Goal: Obtain resource: Obtain resource

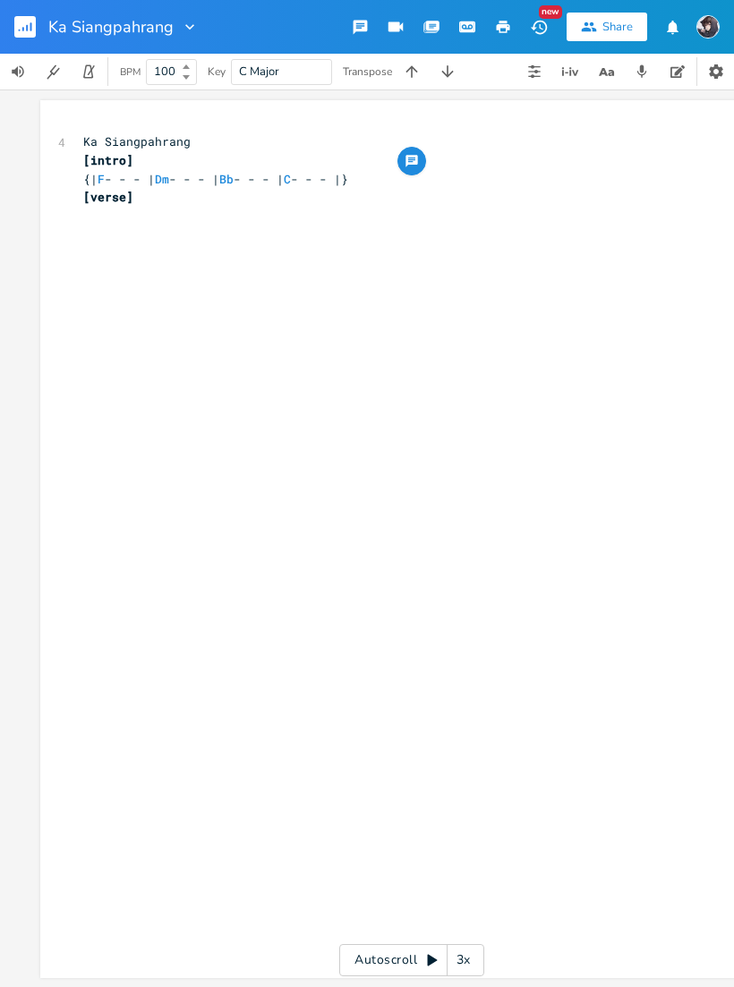
copy span "{| F - - - | Dm - - - | Bb - - - | C - - - |}"
click at [75, 215] on div "xxxxxxxxxx 4 Ka Siangpahrang [intro] {| F - - - | Dm - - - | Bb - - - | C - - -…" at bounding box center [411, 539] width 743 height 878
click at [76, 221] on div "xxxxxxxxxx 4 Ka Siangpahrang [intro] {| F - - - | Dm - - - | Bb - - - | C - - -…" at bounding box center [411, 539] width 743 height 878
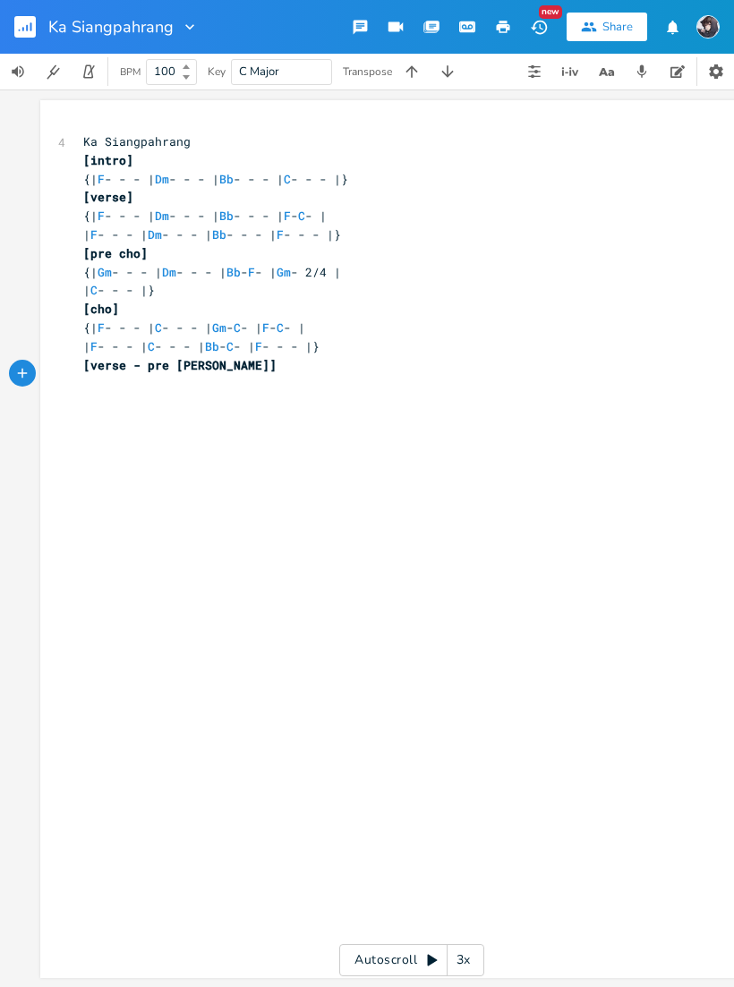
click at [69, 264] on div "xxxxxxxxxx 4 Ka Siangpahrang [intro] {| F - - - | Dm - - - | Bb - - - | C - - -…" at bounding box center [411, 539] width 743 height 878
copy div "[pre cho] {| Gm - - - | Dm - - - | Bb - F - | Gm - 2/4 | | C - - - |}"
click at [81, 303] on pre "[cho]" at bounding box center [403, 309] width 646 height 19
click at [74, 314] on div "xxxxxxxxxx 4 Ka Siangpahrang [intro] {| F - - - | Dm - - - | Bb - - - | C - - -…" at bounding box center [411, 539] width 743 height 878
copy div "[cho] {| F - - - | C - - - | Gm - C - | F - C - | | F - - - | C - - - | Bb - C …"
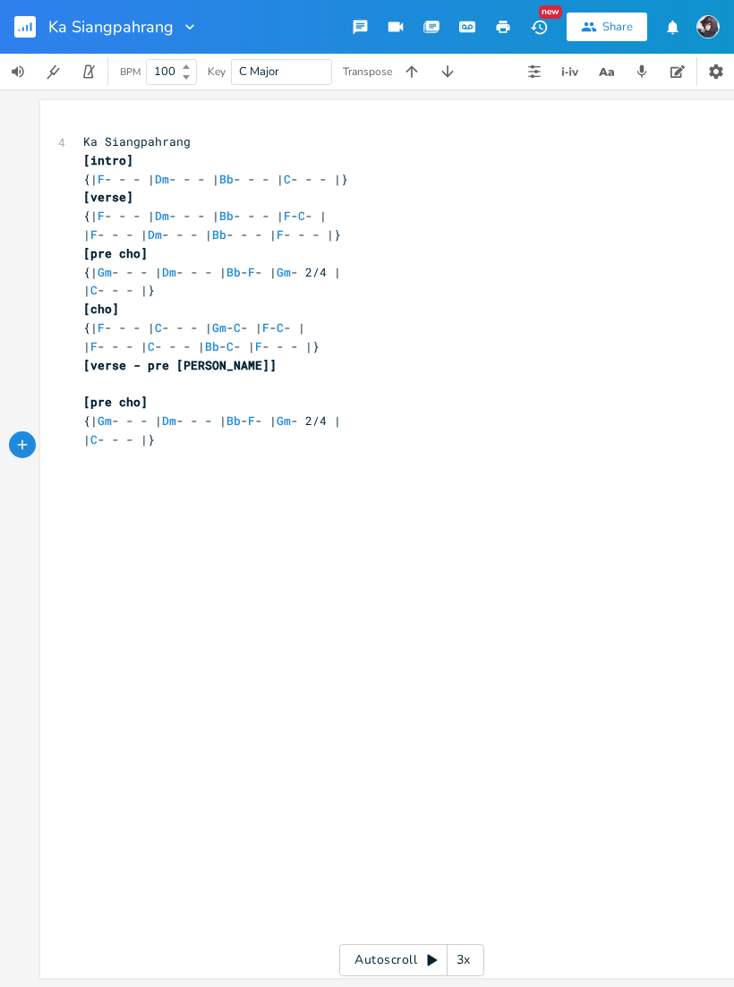
click at [71, 442] on div "xxxxxxxxxx 4 Ka Siangpahrang [intro] {| F - - - | Dm - - - | Bb - - - | C - - -…" at bounding box center [411, 539] width 743 height 878
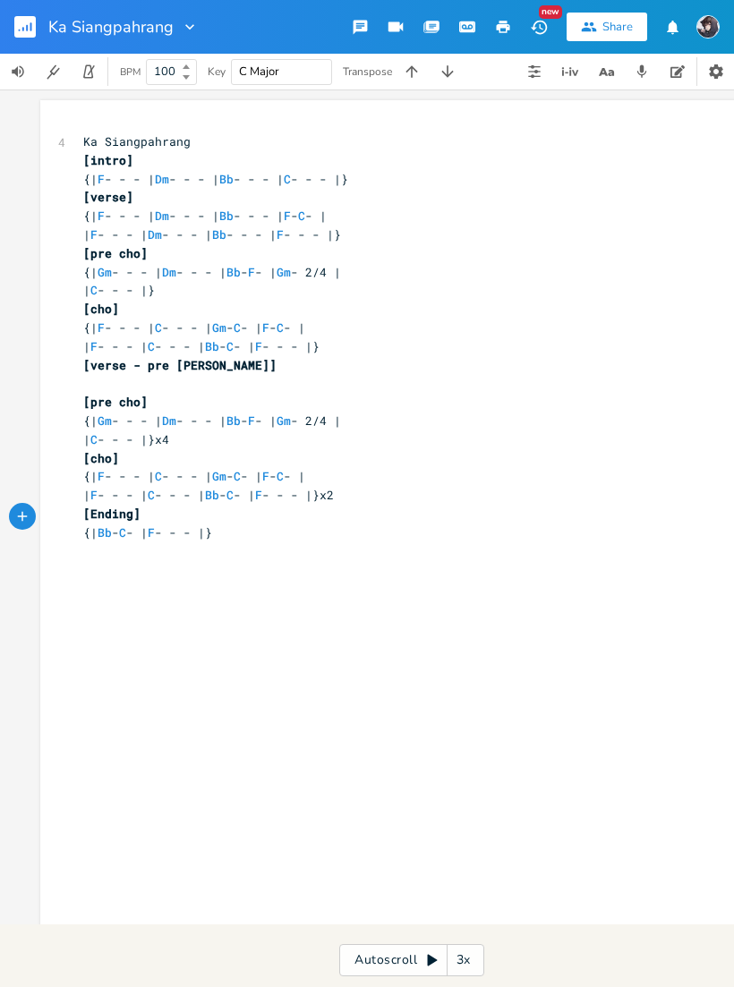
scroll to position [0, 1]
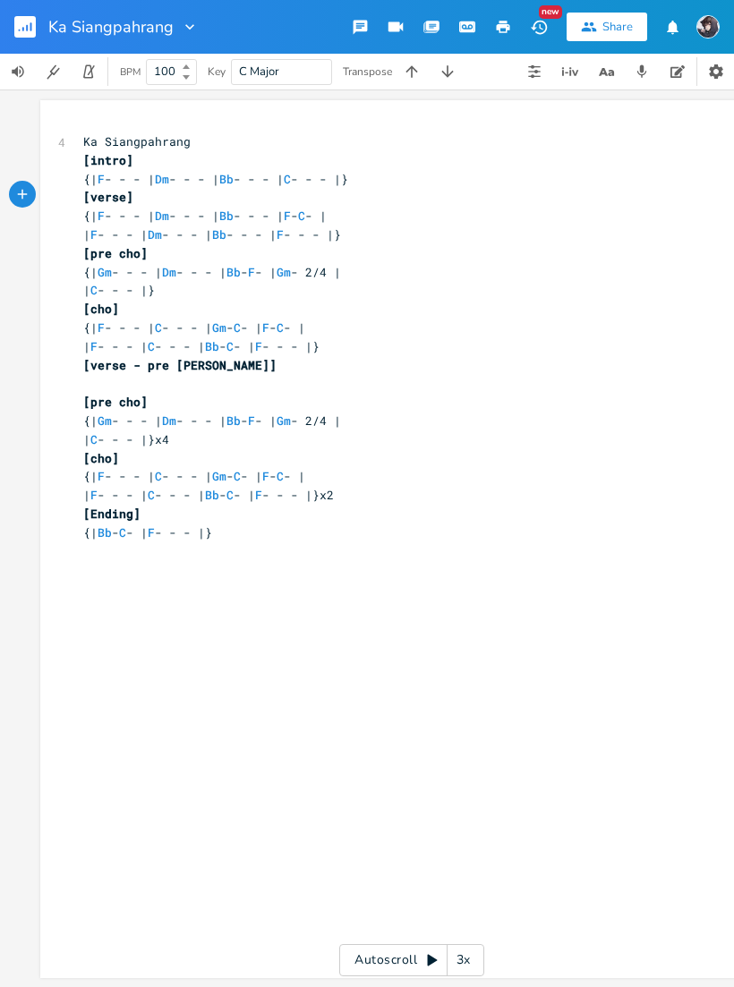
click at [448, 72] on icon "button" at bounding box center [447, 71] width 12 height 12
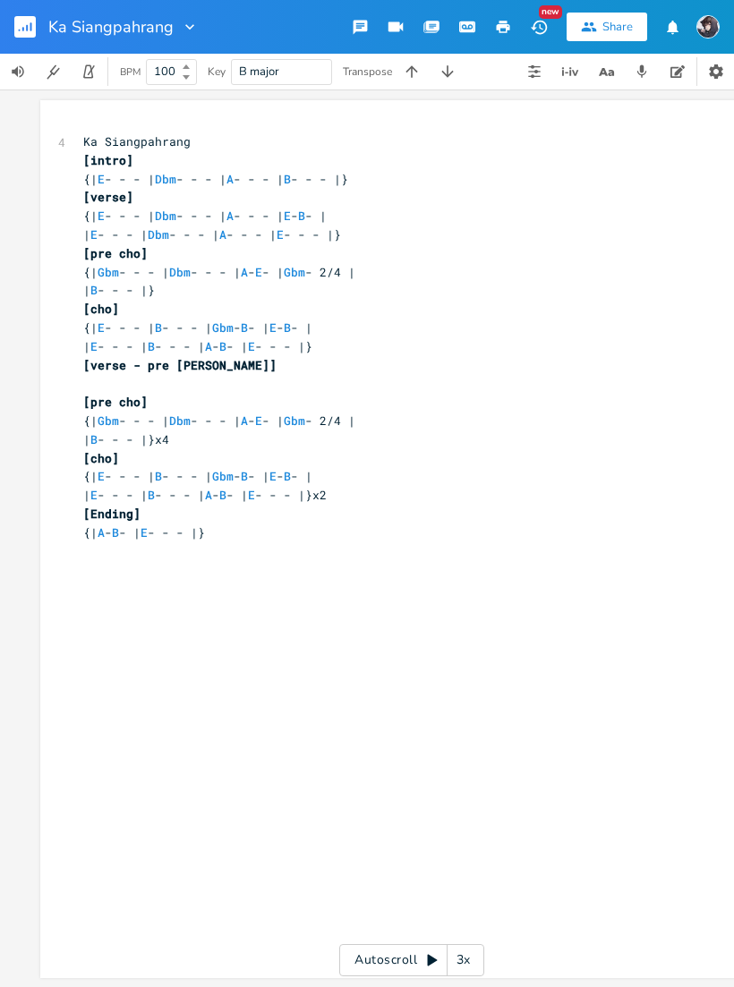
click at [444, 76] on icon "button" at bounding box center [448, 72] width 18 height 18
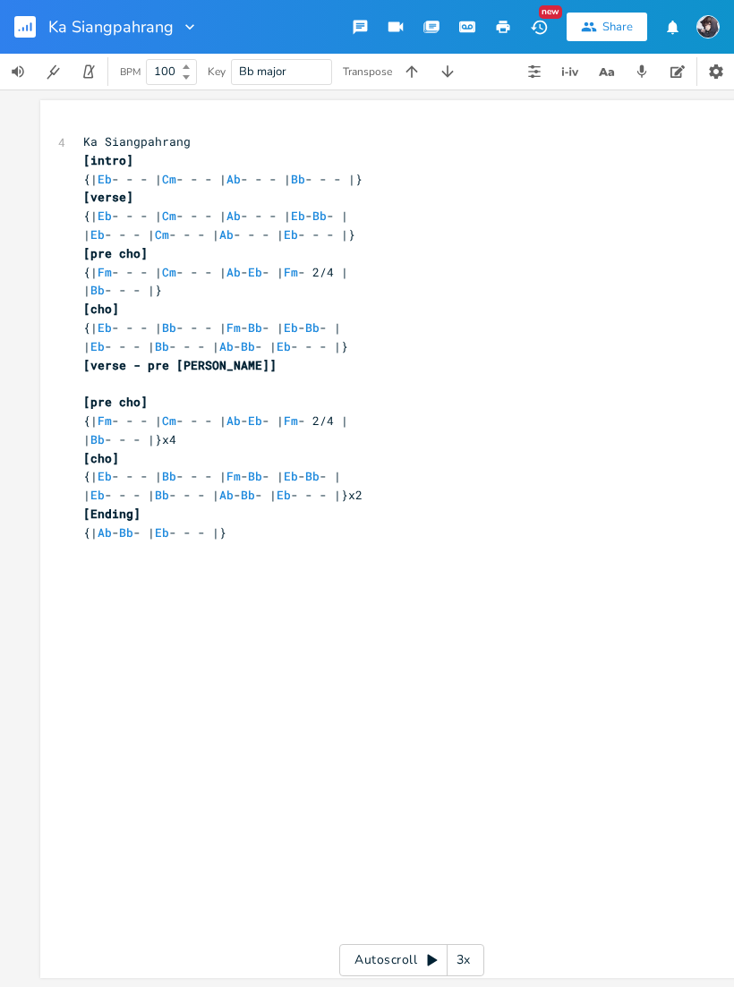
click at [451, 70] on icon "button" at bounding box center [448, 72] width 18 height 18
click at [450, 70] on icon "button" at bounding box center [448, 72] width 18 height 18
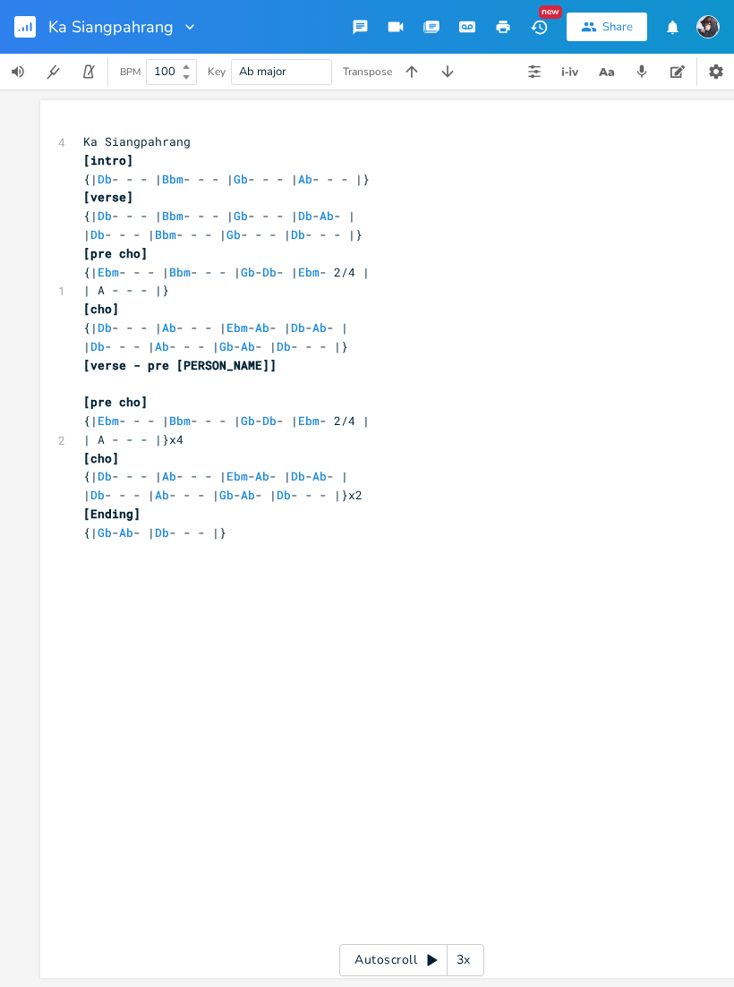
click at [450, 70] on icon "button" at bounding box center [448, 72] width 18 height 18
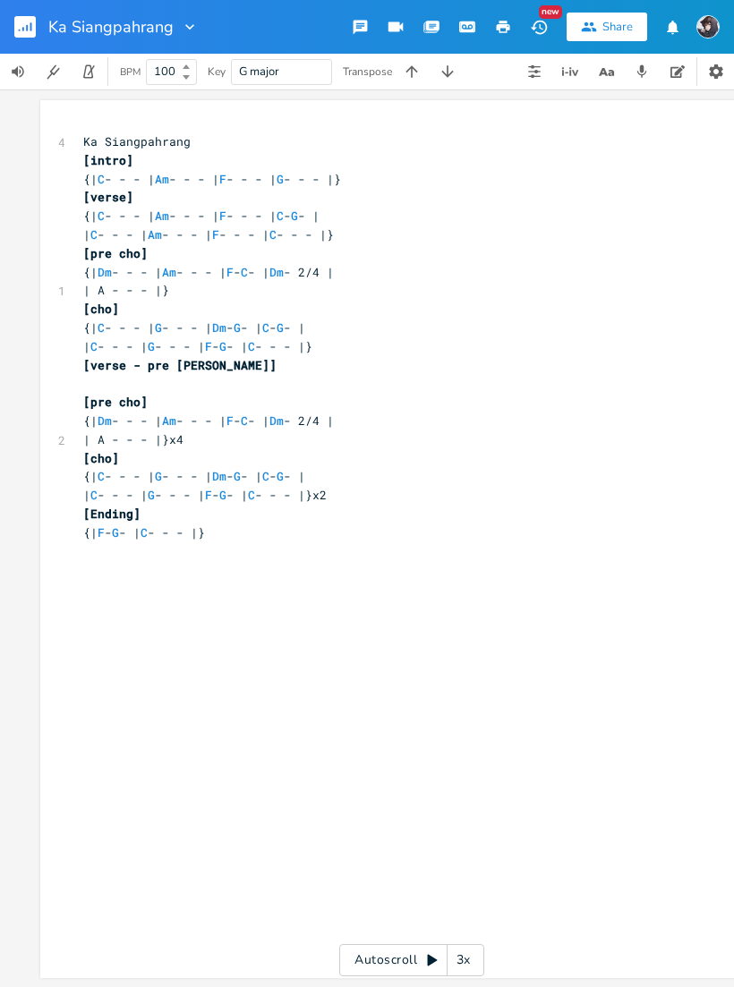
scroll to position [0, 4]
click at [565, 210] on pre "{| C - - - | Am - - - | F - - - | C - G - |" at bounding box center [399, 216] width 646 height 19
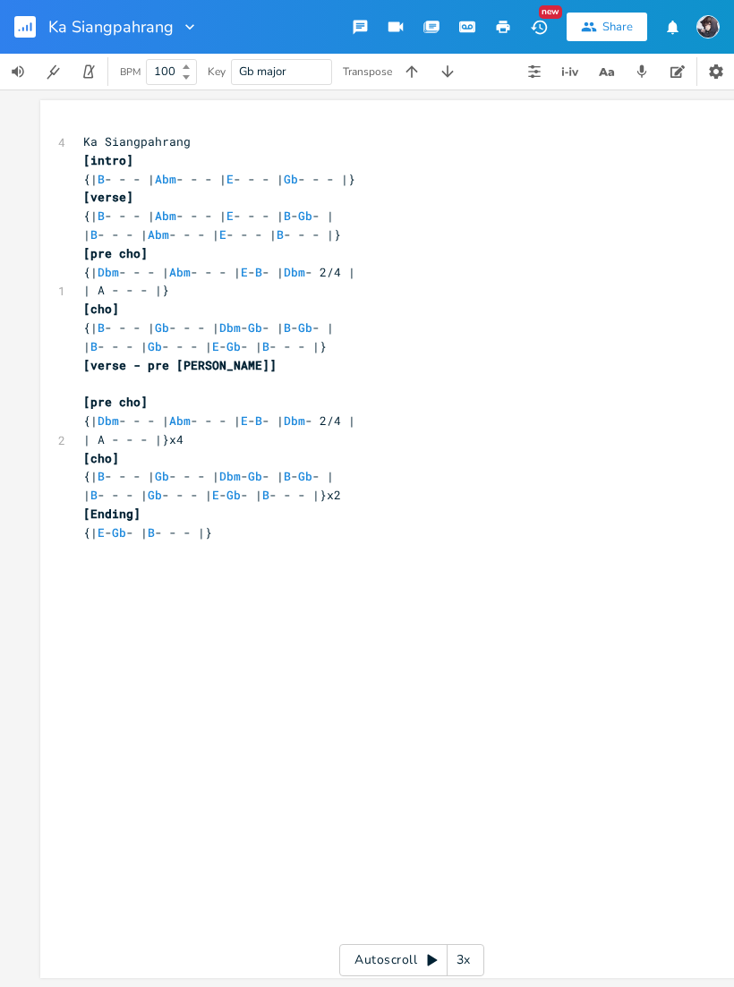
click at [446, 76] on icon "button" at bounding box center [448, 72] width 18 height 18
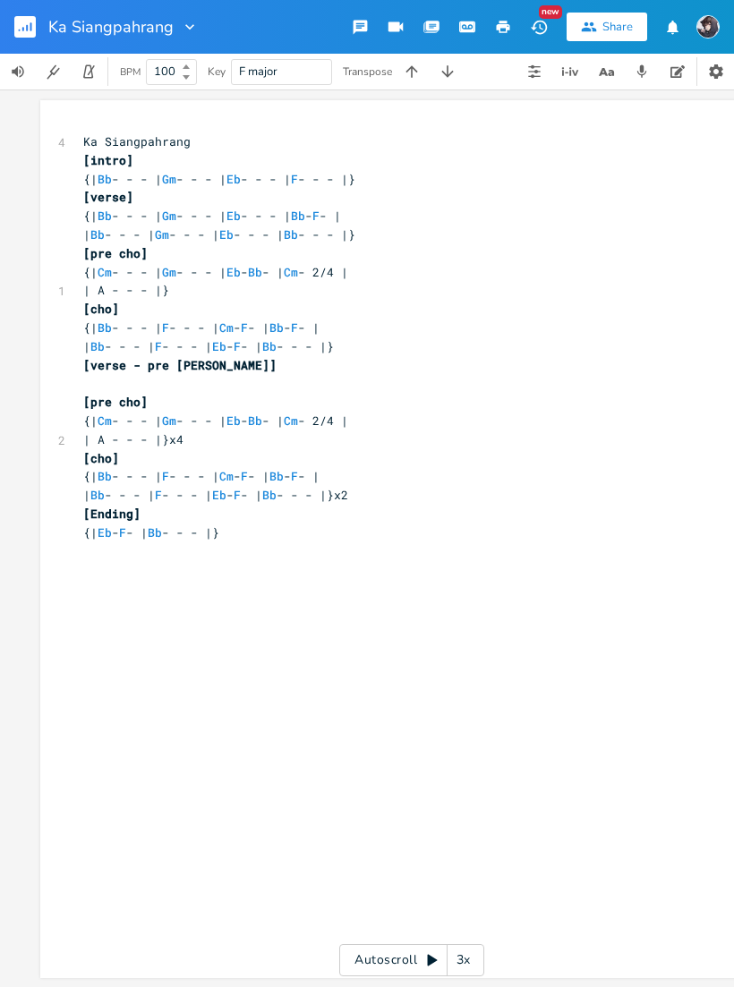
click at [447, 78] on icon "button" at bounding box center [448, 72] width 18 height 18
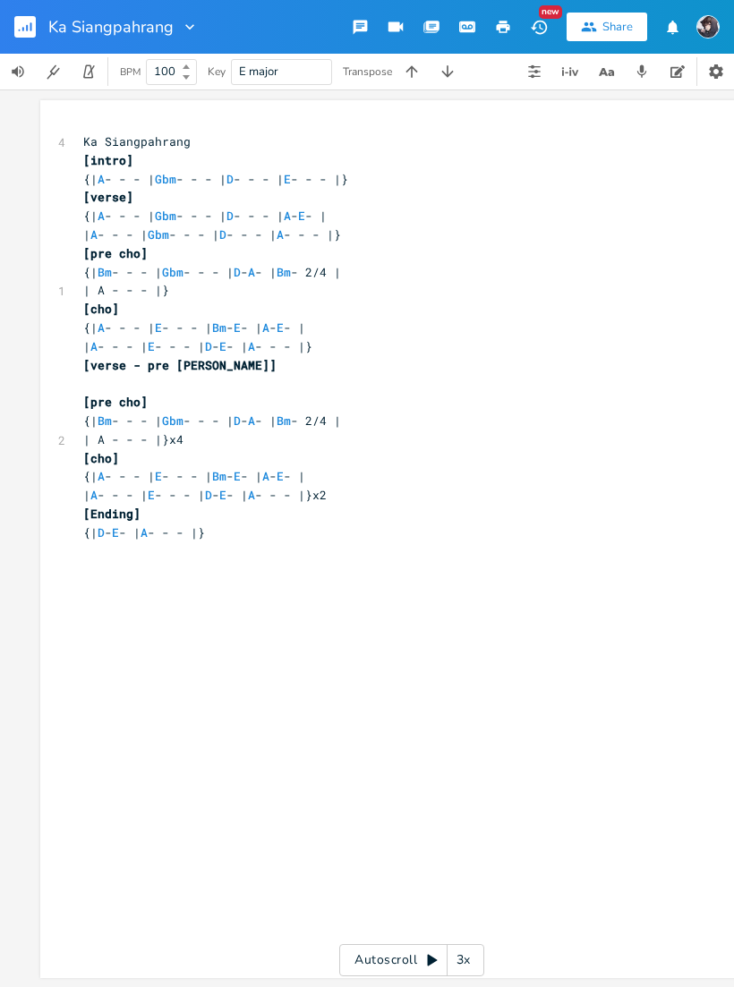
click at [451, 77] on icon "button" at bounding box center [448, 72] width 18 height 18
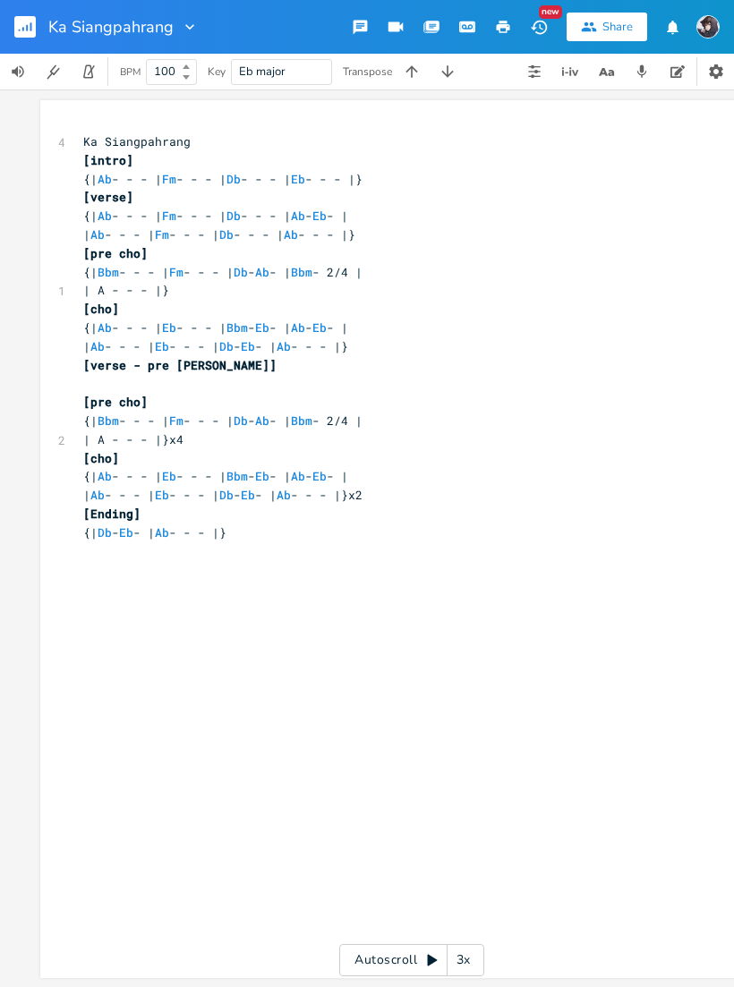
click at [446, 86] on button "button" at bounding box center [448, 72] width 36 height 36
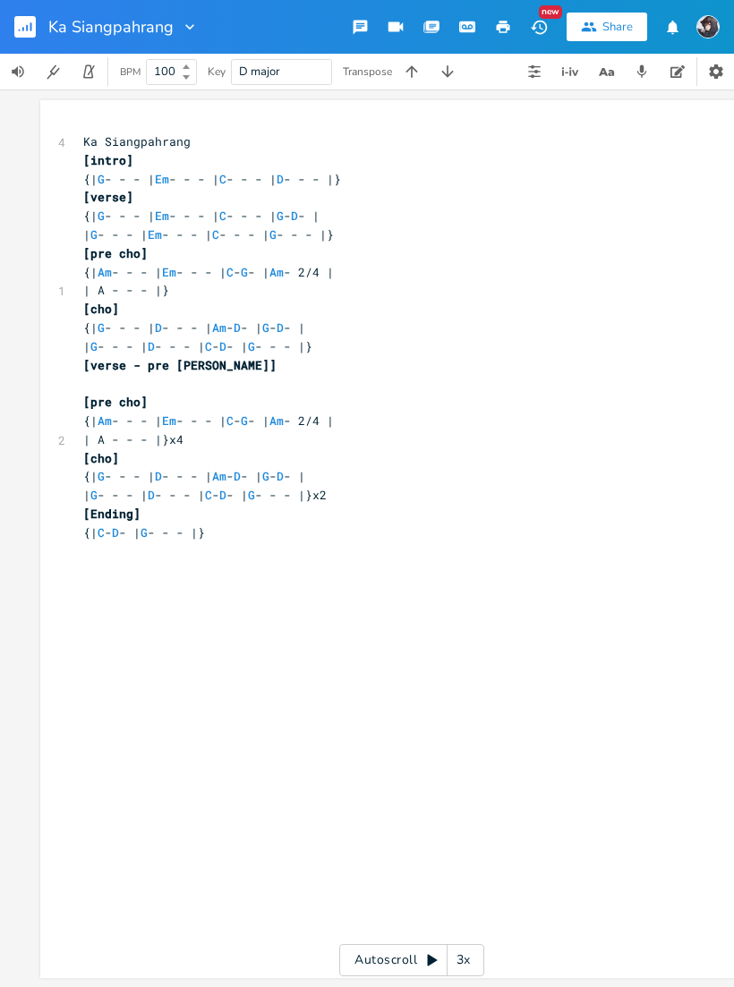
click at [442, 87] on button "button" at bounding box center [448, 72] width 36 height 36
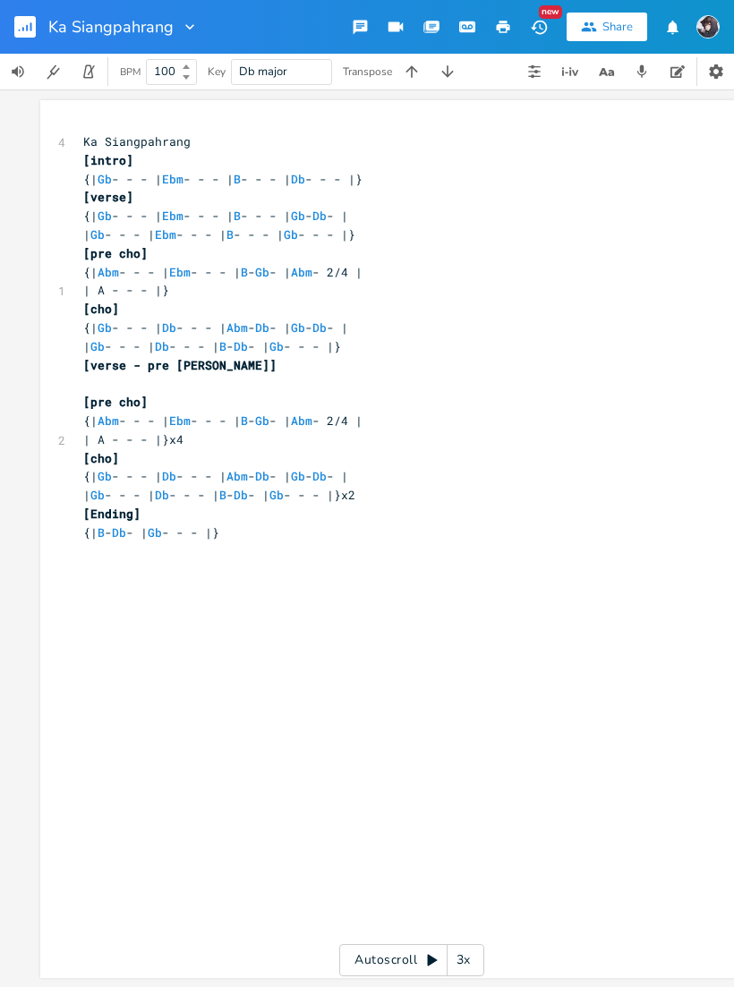
click at [444, 86] on button "button" at bounding box center [448, 72] width 36 height 36
click at [445, 85] on button "button" at bounding box center [448, 72] width 36 height 36
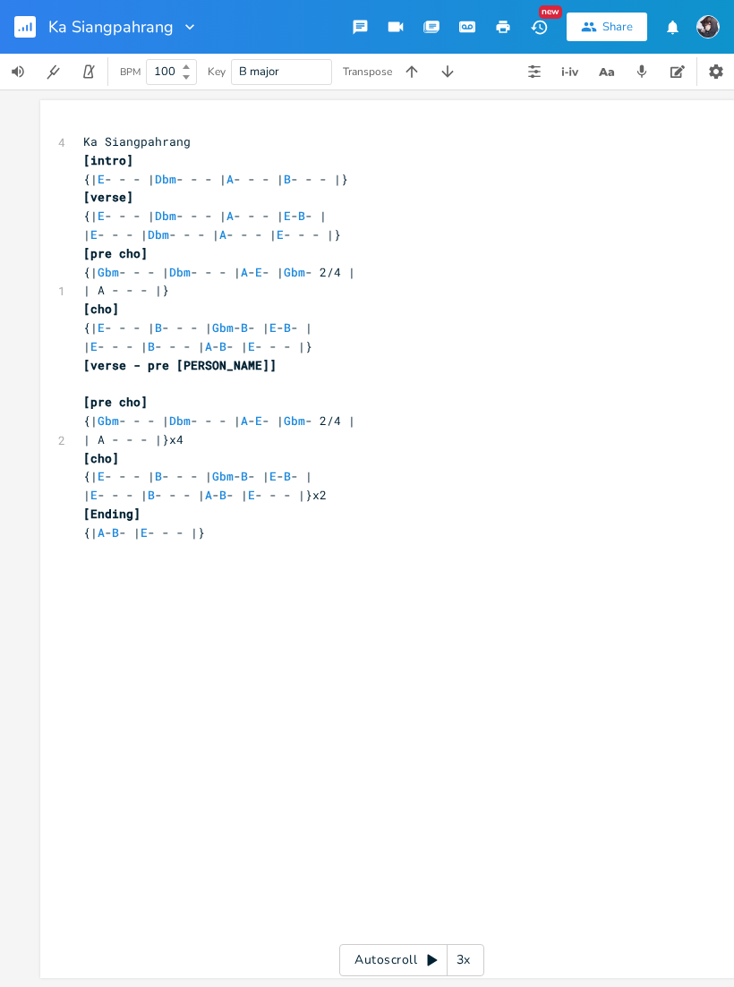
click at [412, 78] on icon "button" at bounding box center [412, 72] width 18 height 18
click at [302, 65] on span "C major" at bounding box center [281, 72] width 85 height 24
type input "F"
click at [450, 76] on icon "button" at bounding box center [448, 72] width 18 height 18
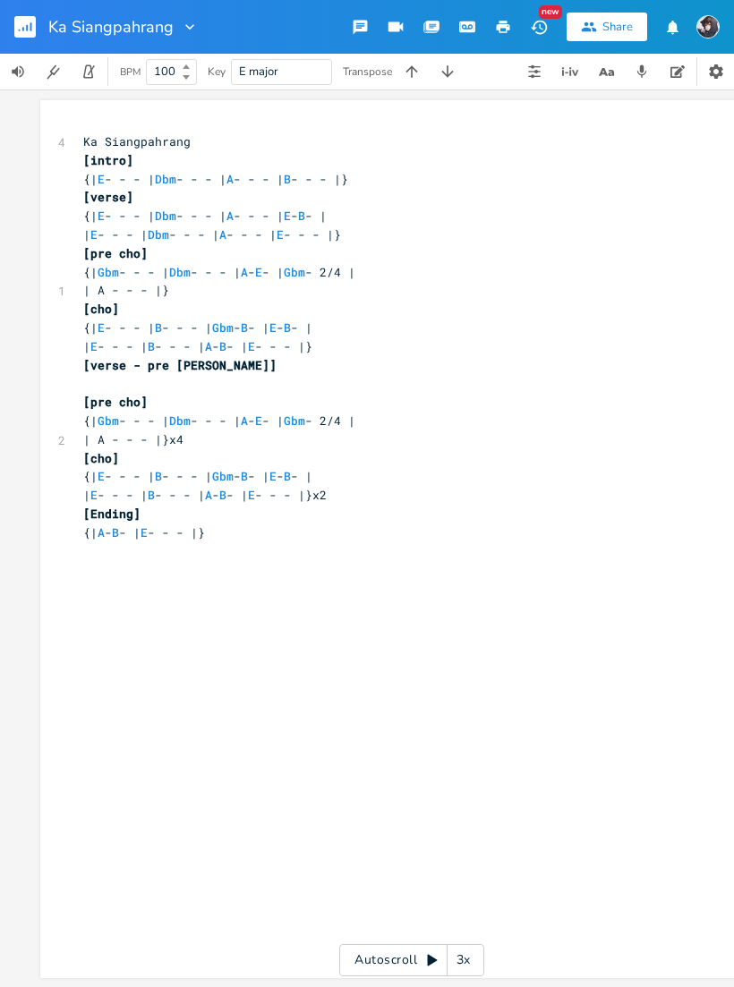
click at [450, 73] on icon "button" at bounding box center [448, 72] width 18 height 18
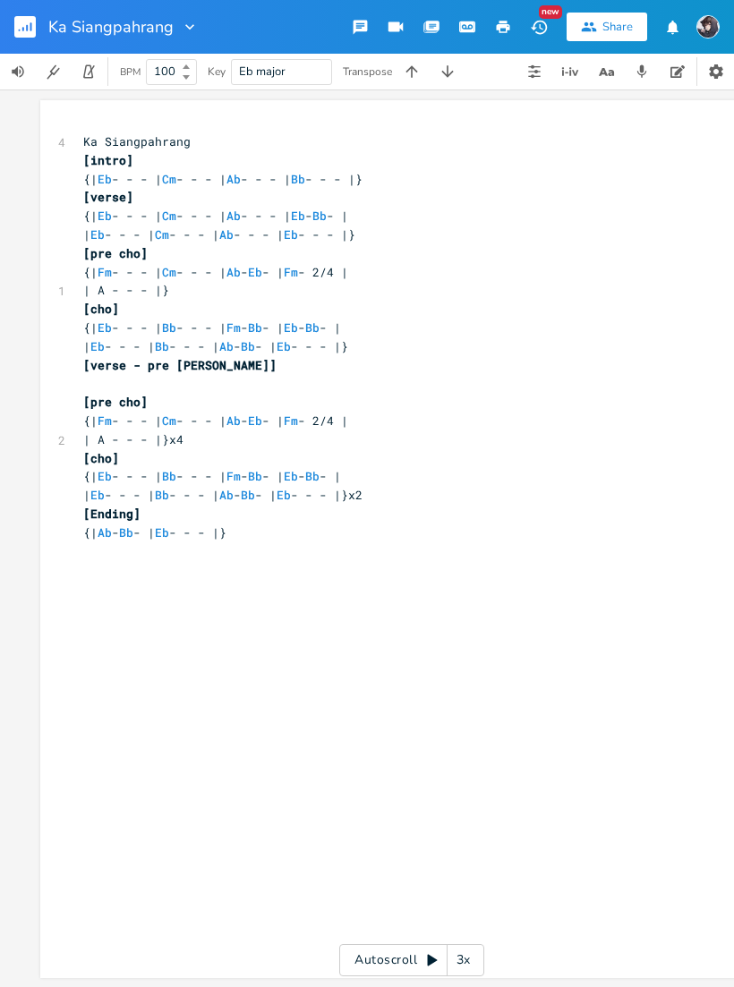
click at [447, 77] on icon "button" at bounding box center [448, 72] width 18 height 18
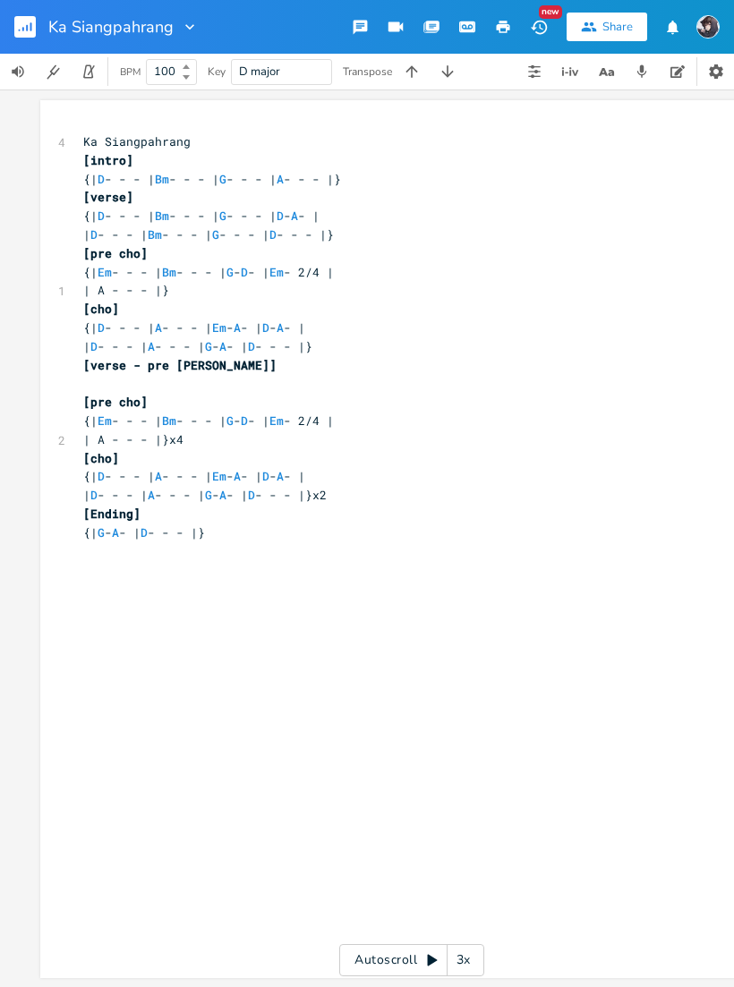
click at [447, 75] on icon "button" at bounding box center [447, 71] width 12 height 12
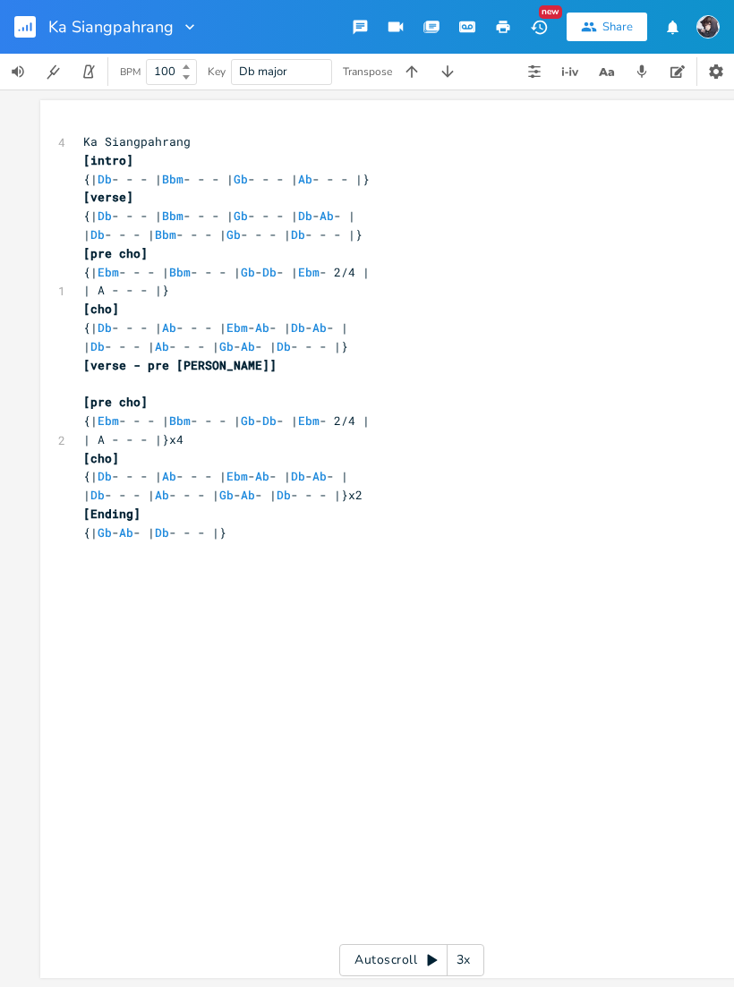
click at [444, 78] on icon "button" at bounding box center [448, 72] width 18 height 18
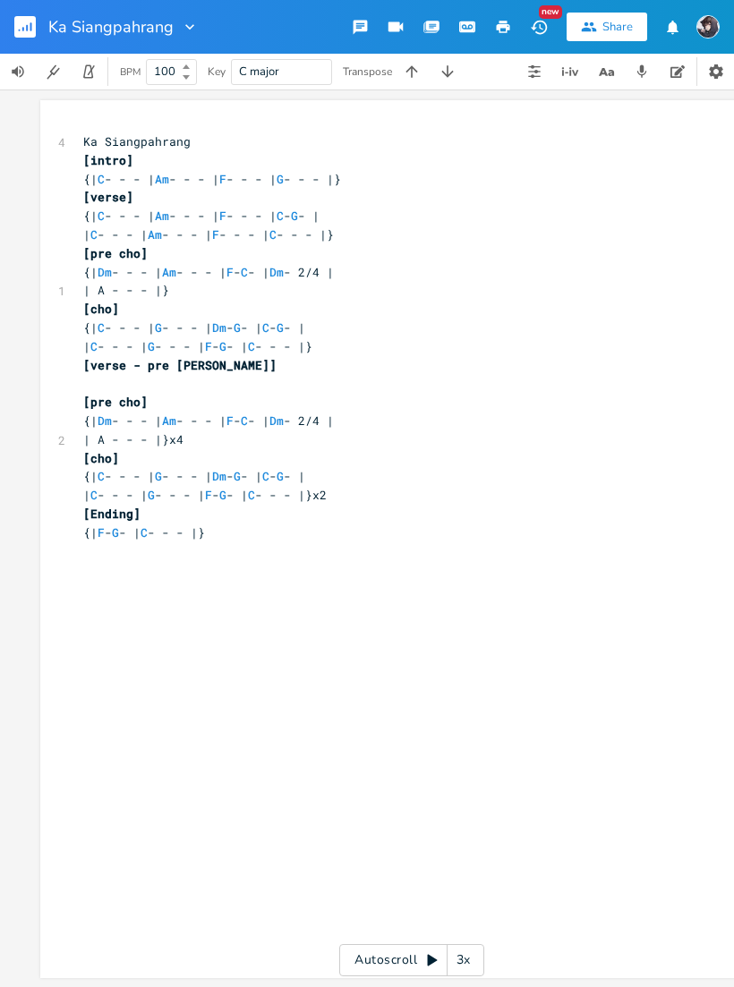
click at [445, 77] on icon "button" at bounding box center [448, 72] width 18 height 18
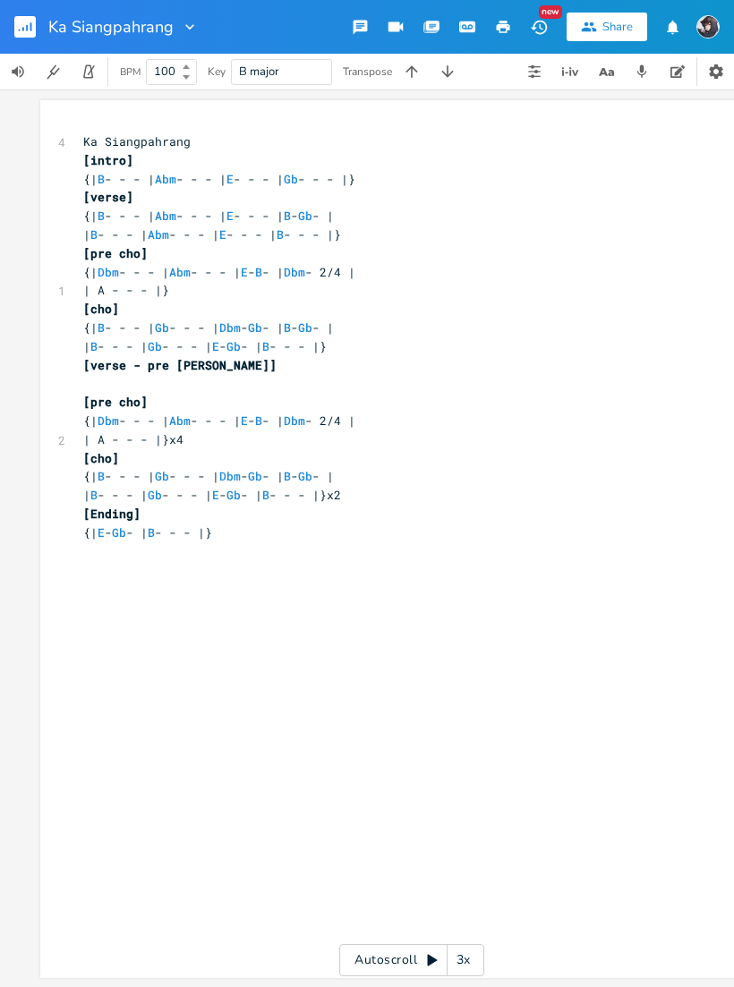
click at [442, 81] on button "button" at bounding box center [448, 72] width 36 height 36
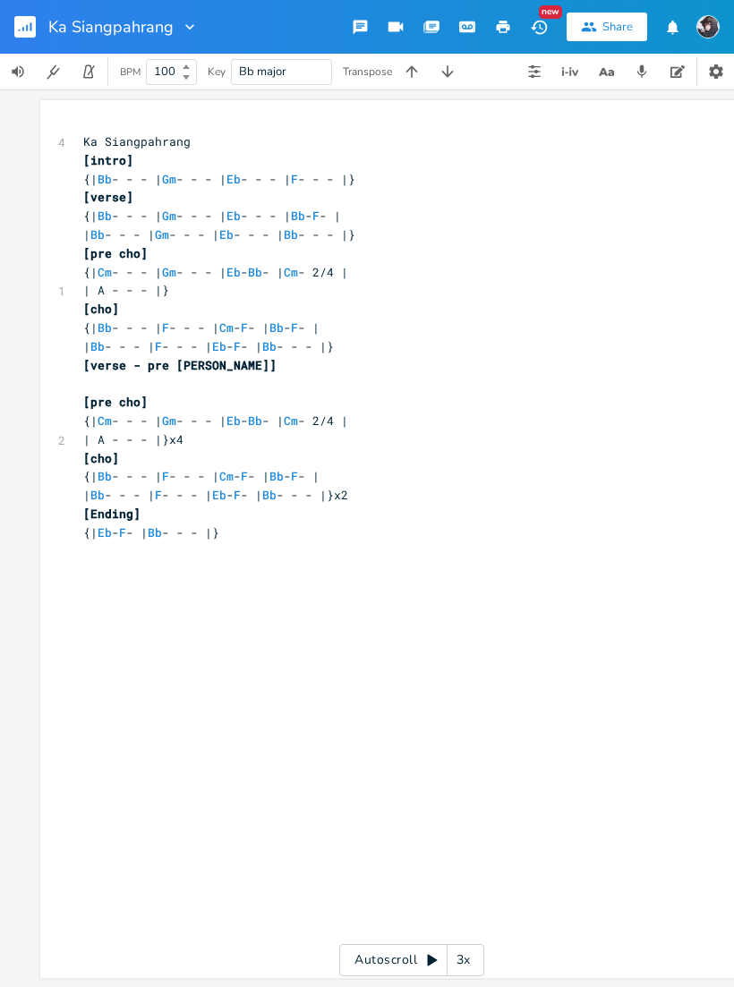
click at [440, 75] on icon "button" at bounding box center [448, 72] width 18 height 18
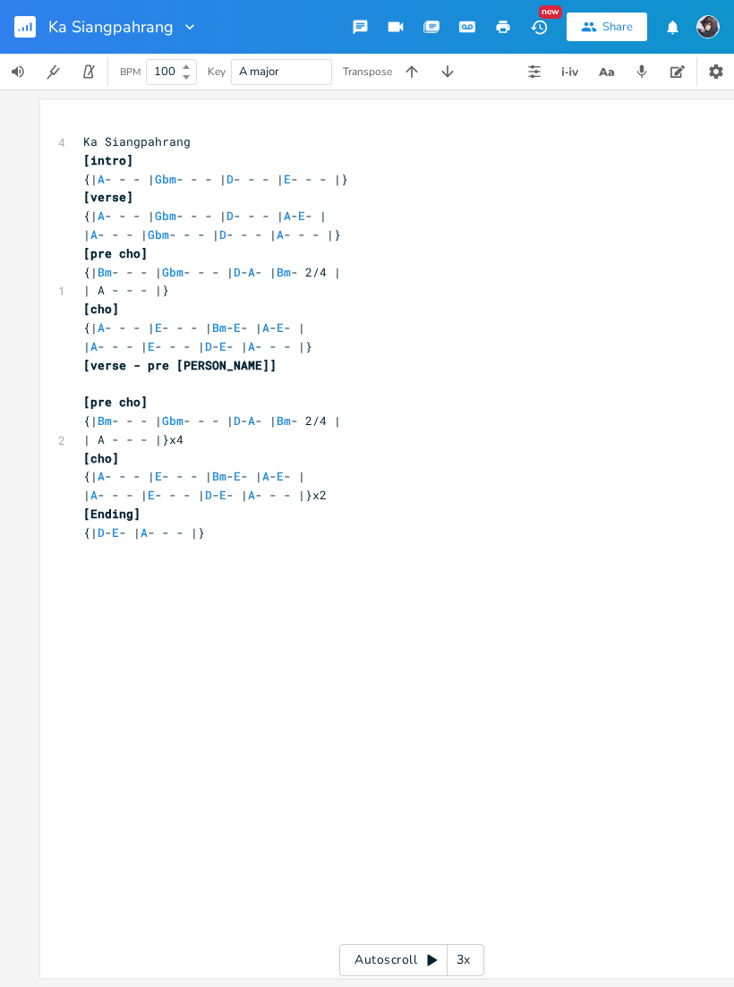
click at [434, 81] on button "button" at bounding box center [448, 72] width 36 height 36
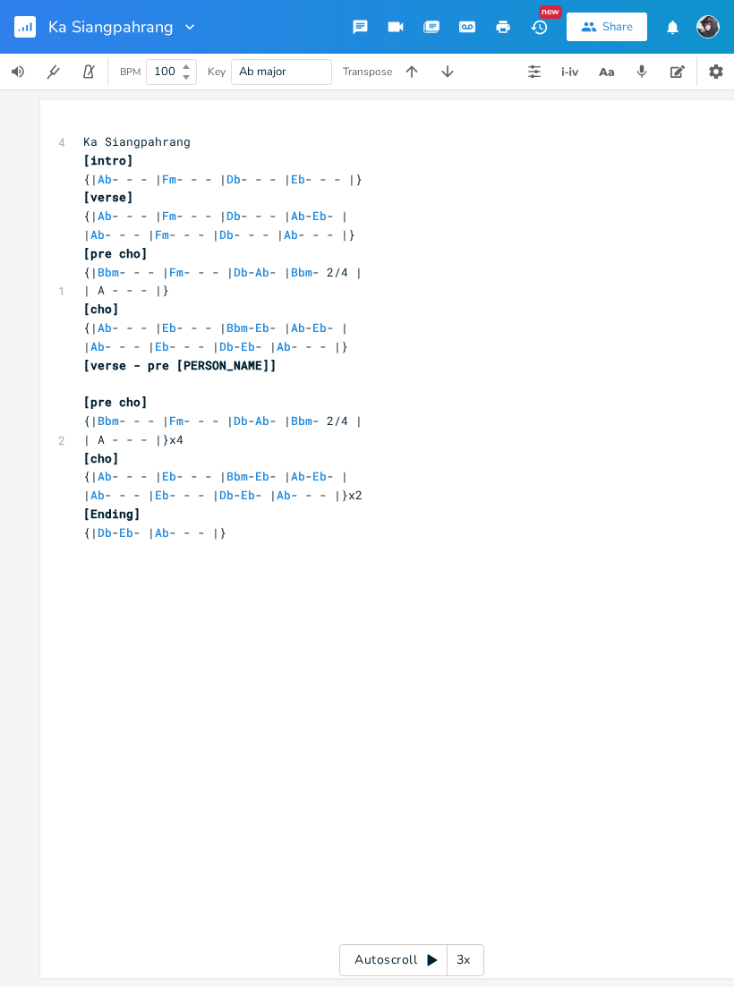
click at [439, 73] on icon "button" at bounding box center [448, 72] width 18 height 18
